Goal: Information Seeking & Learning: Learn about a topic

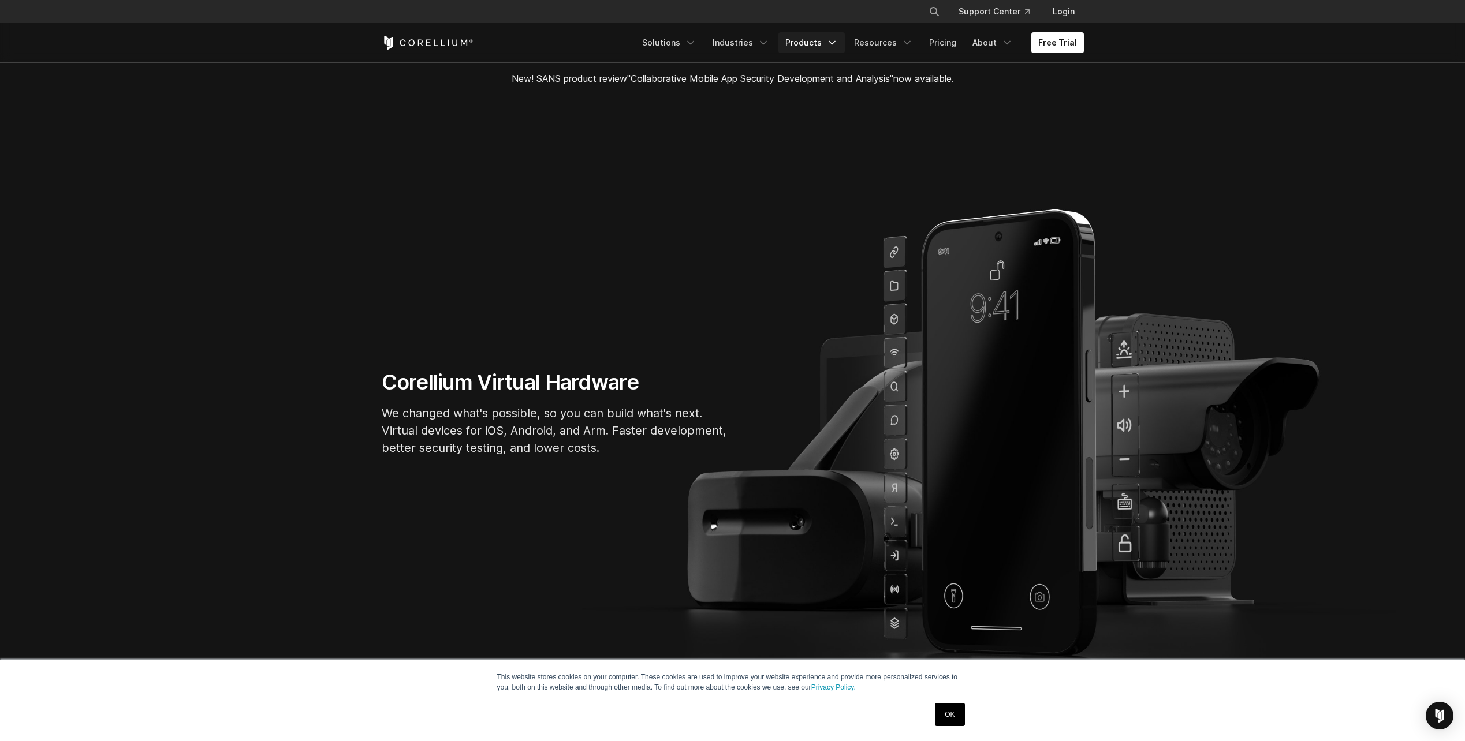
click at [837, 41] on icon "Navigation Menu" at bounding box center [832, 43] width 12 height 12
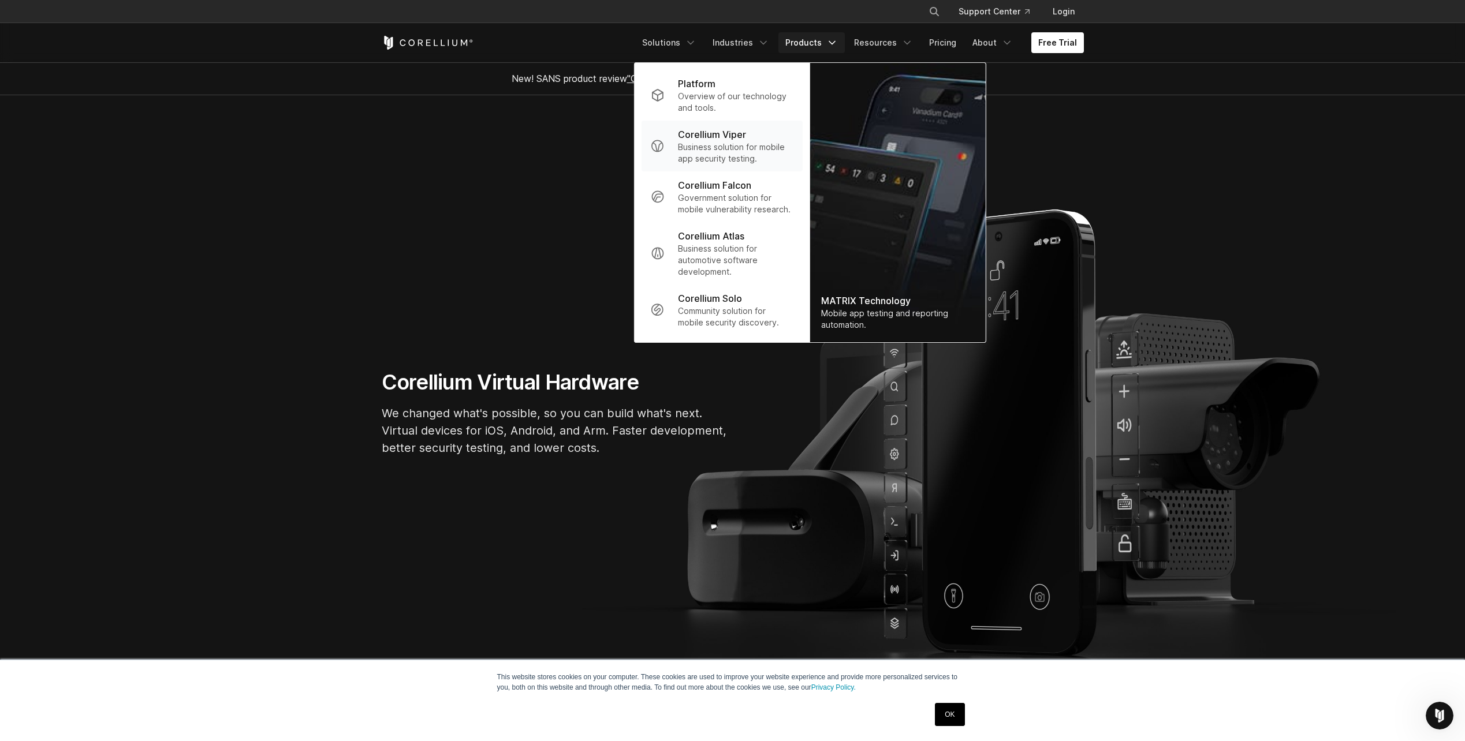
click at [718, 133] on p "Corellium Viper" at bounding box center [712, 135] width 68 height 14
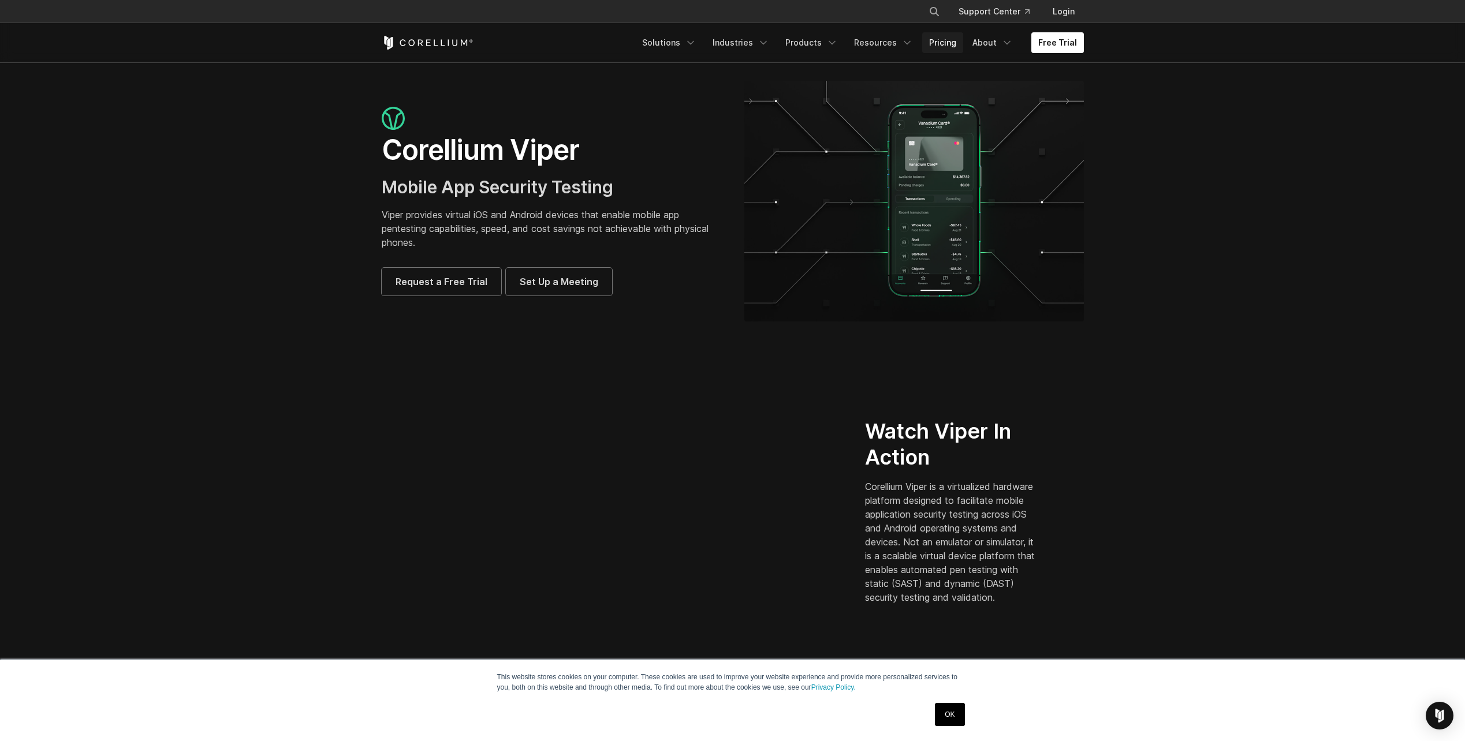
click at [943, 44] on link "Pricing" at bounding box center [942, 42] width 41 height 21
